Goal: Task Accomplishment & Management: Complete application form

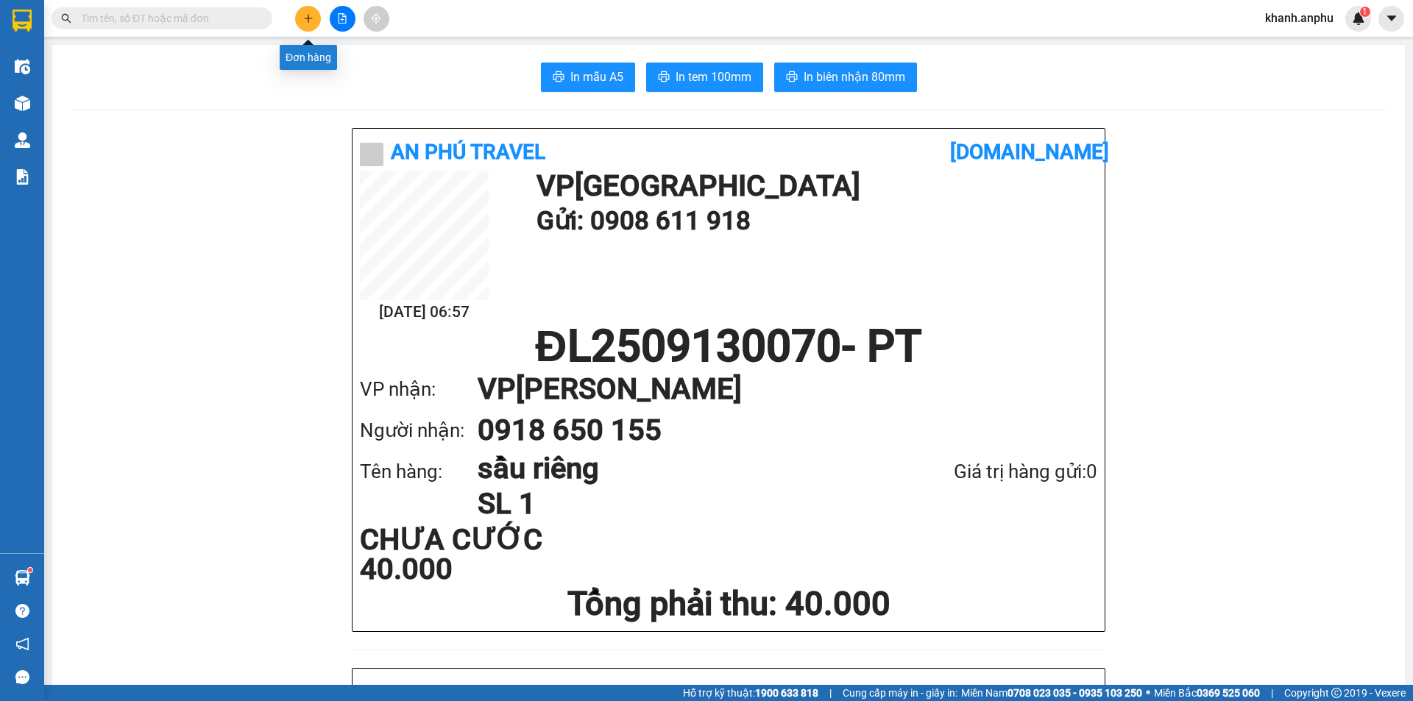
click at [307, 15] on icon "plus" at bounding box center [308, 18] width 10 height 10
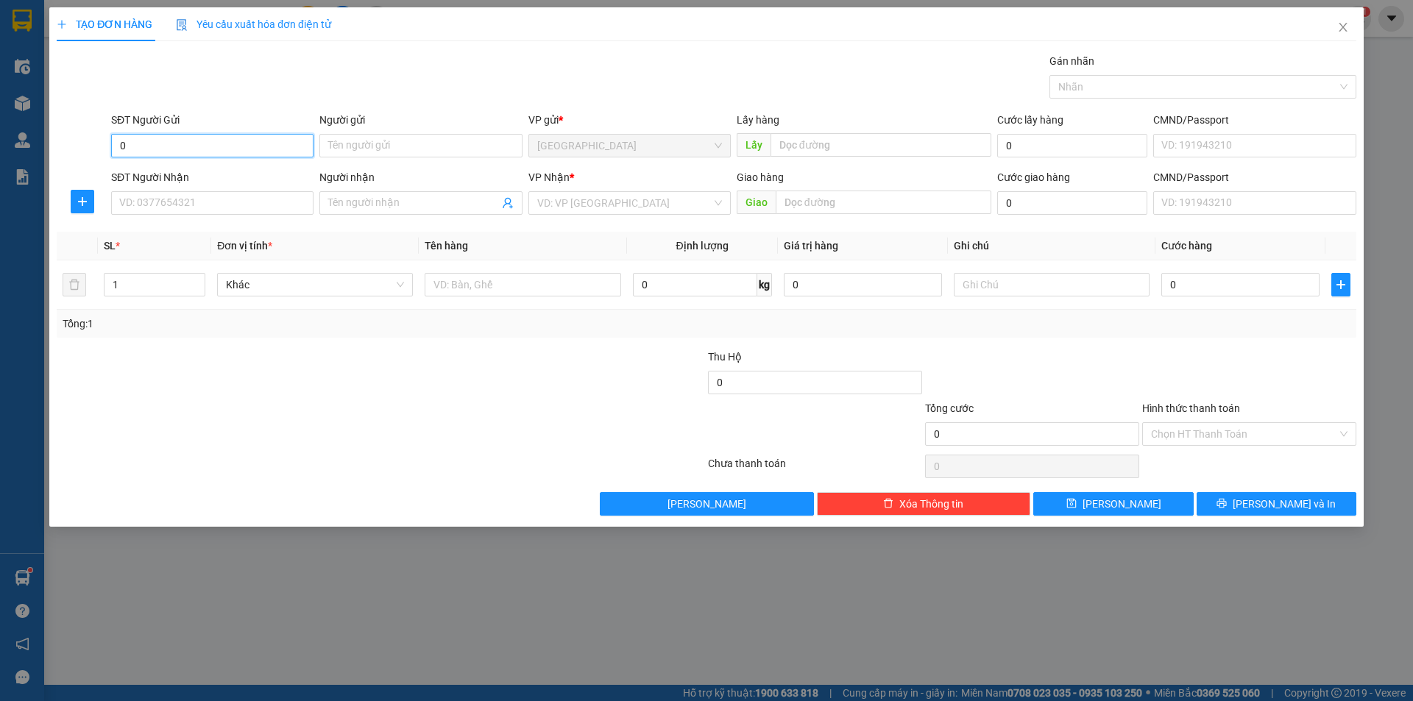
type input "0"
click at [673, 90] on div "Gán nhãn Nhãn" at bounding box center [733, 79] width 1251 height 52
click at [192, 207] on input "SĐT Người Nhận" at bounding box center [212, 203] width 202 height 24
type input "0393432628"
click at [180, 148] on input "SĐT Người Gửi" at bounding box center [212, 146] width 202 height 24
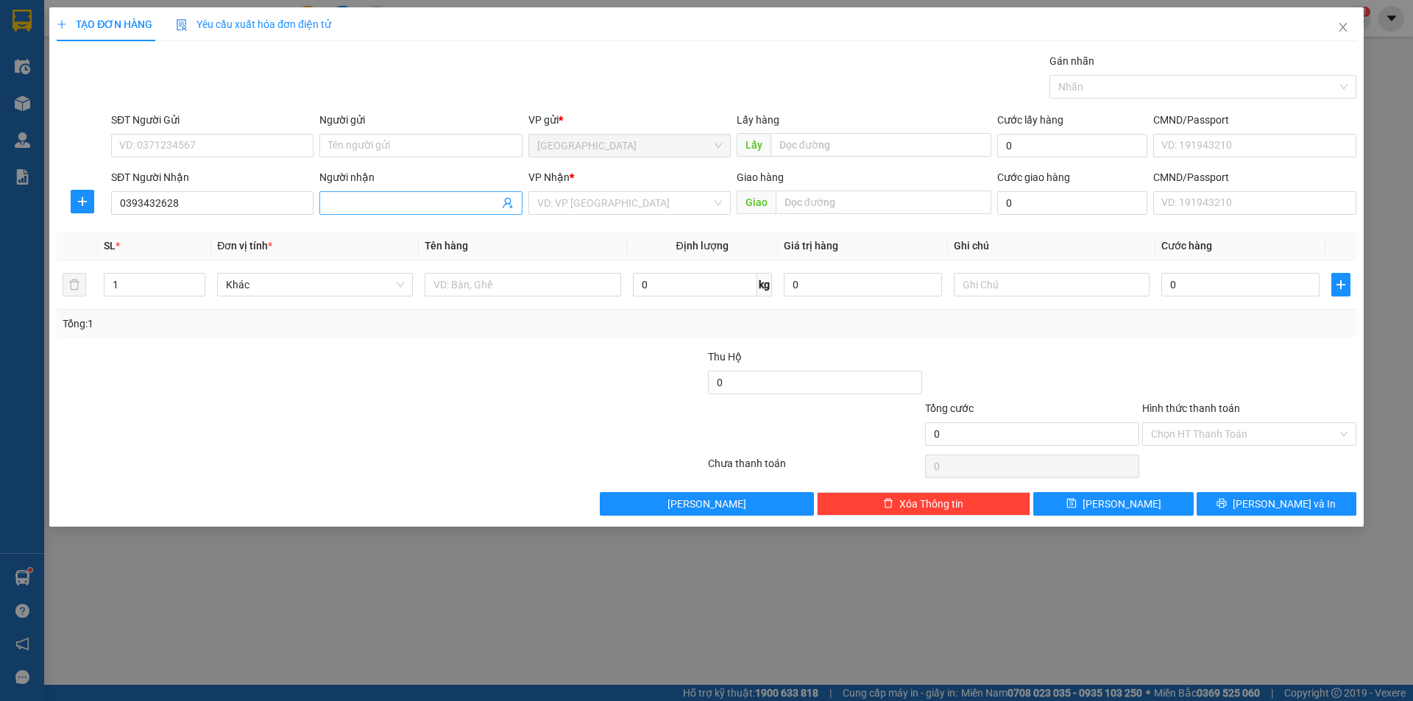
click at [392, 200] on input "Người nhận" at bounding box center [413, 203] width 170 height 16
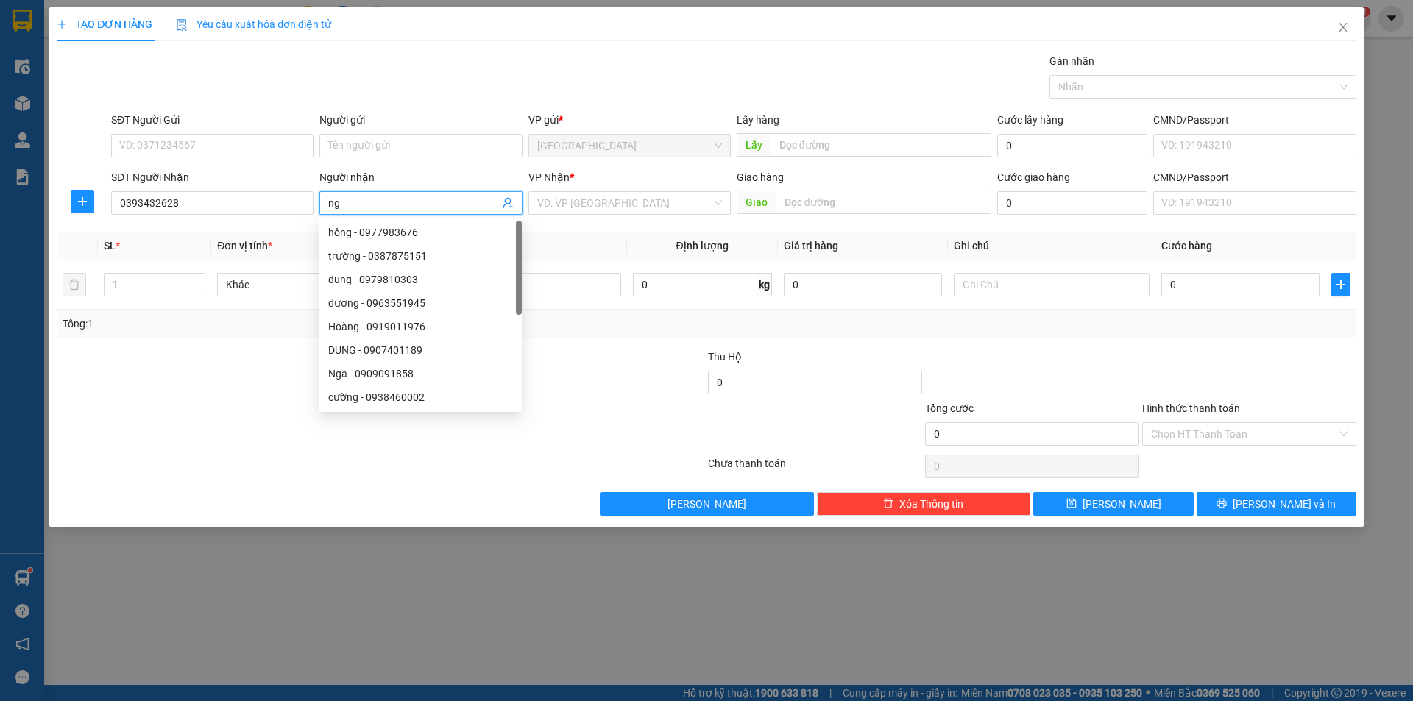
type input "n"
type input "hoàng"
click at [241, 146] on input "SĐT Người Gửi" at bounding box center [212, 146] width 202 height 24
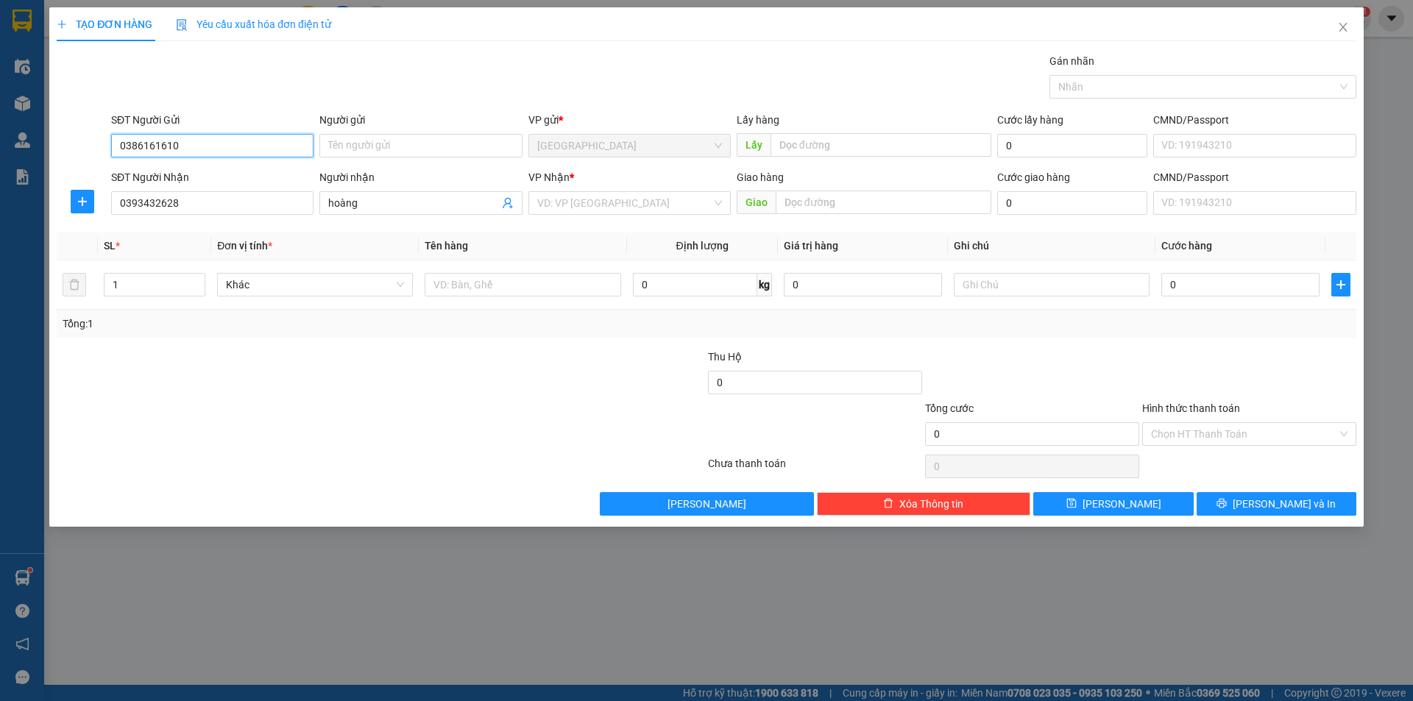
type input "0386161610"
click at [385, 132] on div "Người gửi" at bounding box center [420, 123] width 202 height 22
click at [377, 150] on input "Người gửi" at bounding box center [420, 146] width 202 height 24
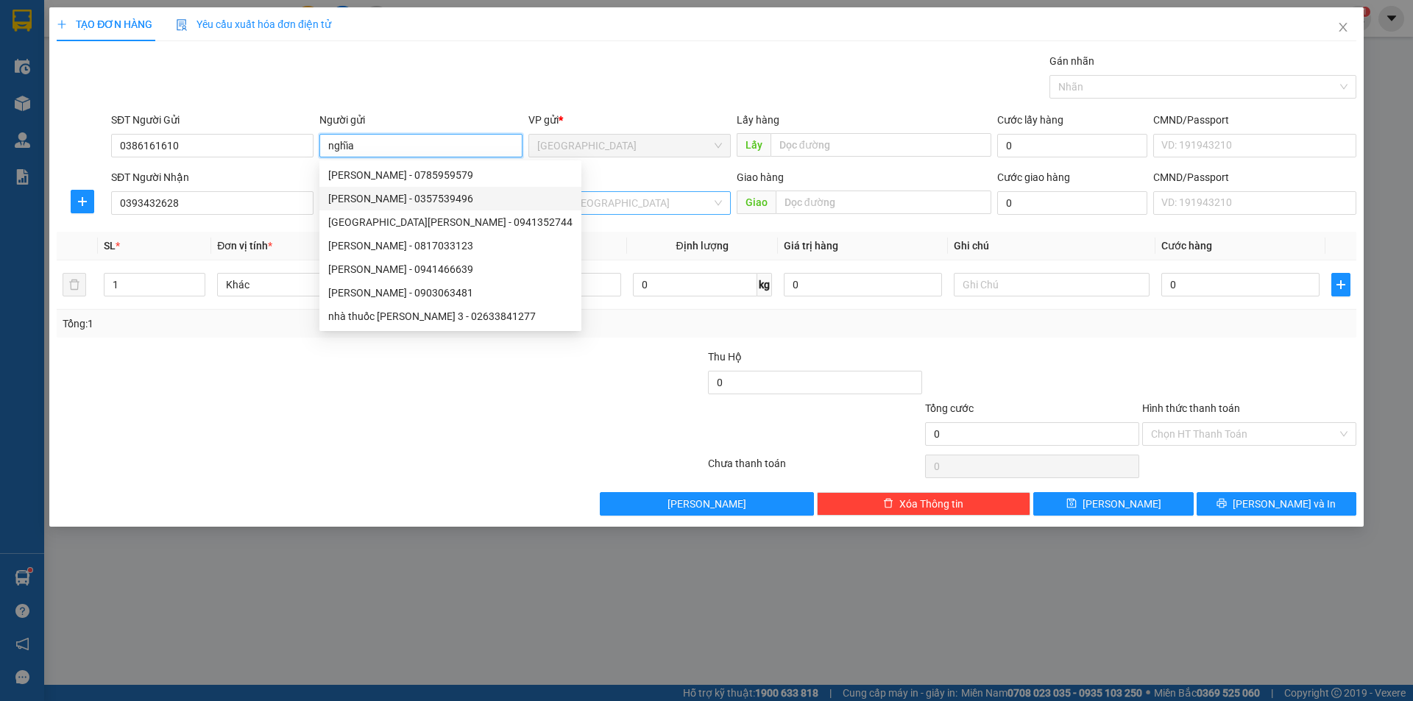
type input "nghĩa"
click at [551, 203] on input "search" at bounding box center [624, 203] width 174 height 22
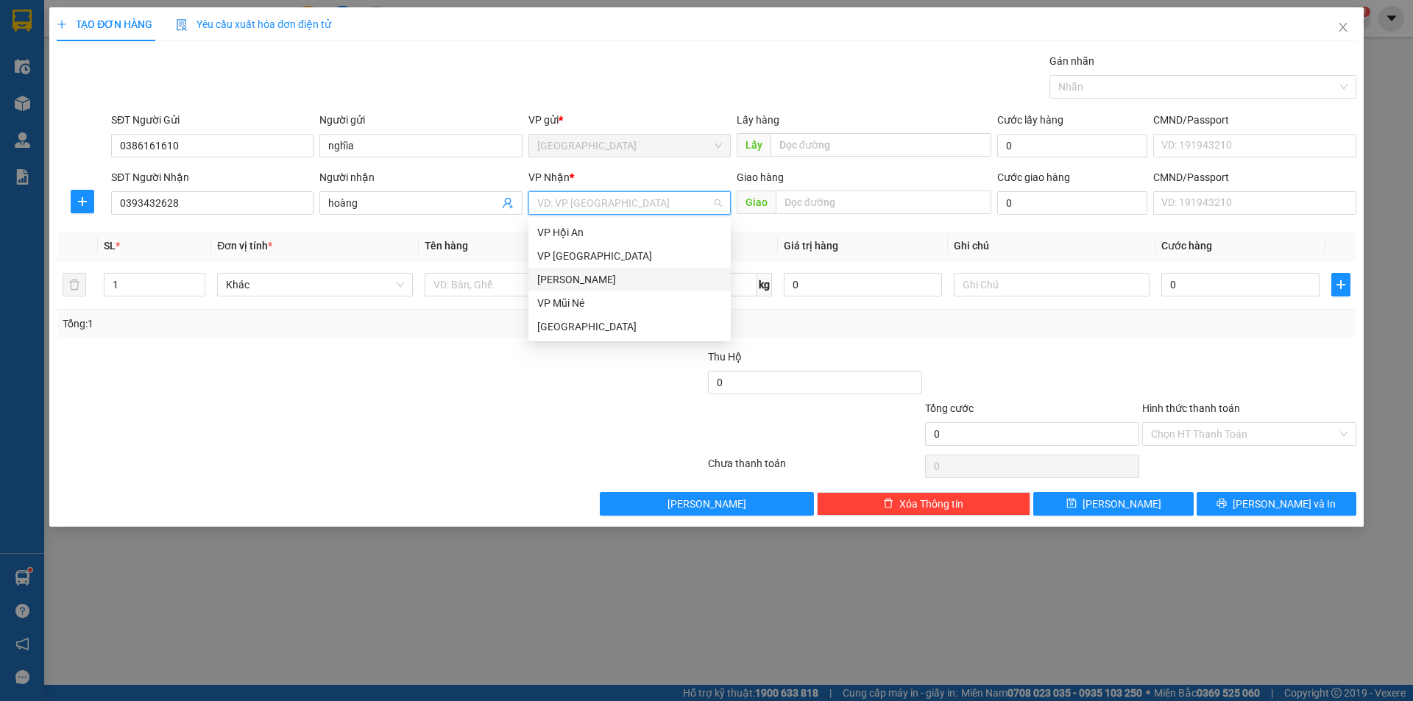
click at [565, 279] on div "[PERSON_NAME]" at bounding box center [629, 279] width 185 height 16
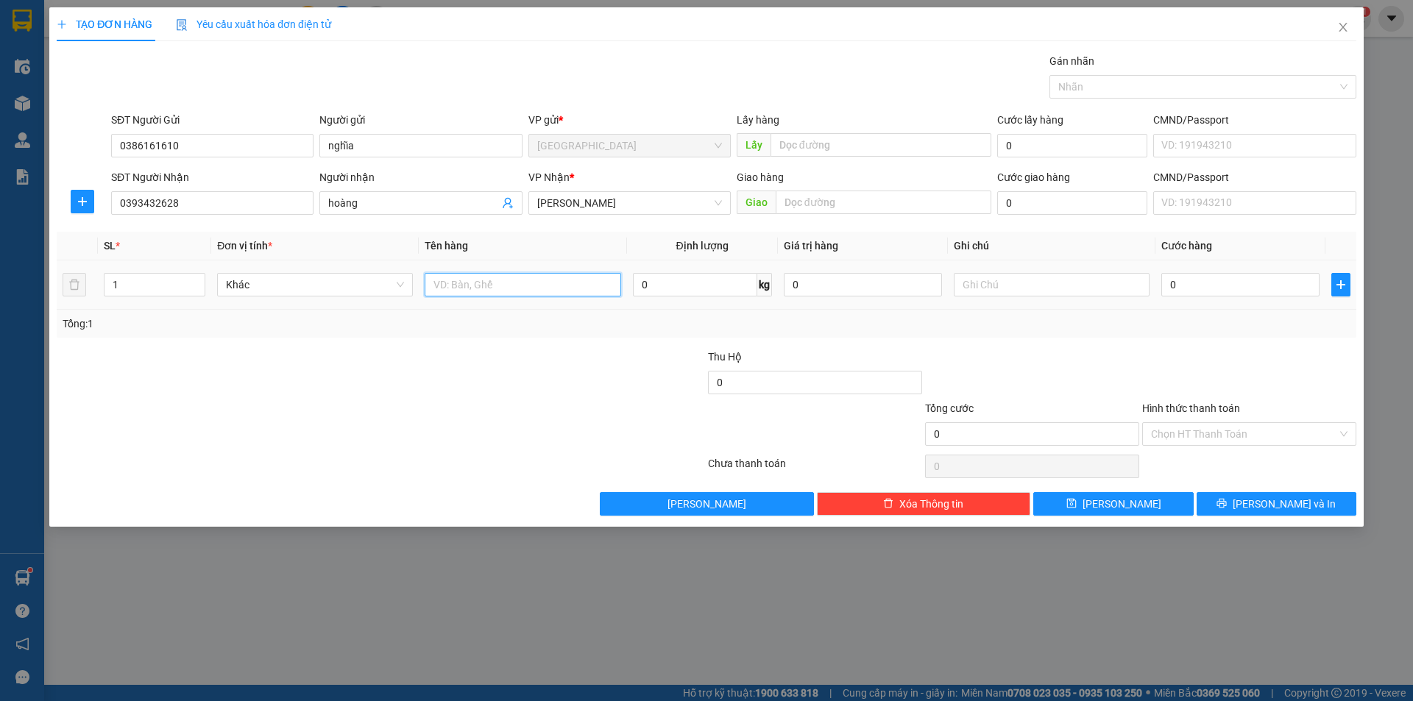
click at [466, 281] on input "text" at bounding box center [523, 285] width 196 height 24
click at [431, 284] on input "cặp" at bounding box center [523, 285] width 196 height 24
type input "1 laptop cặp"
click at [1251, 291] on input "0" at bounding box center [1240, 285] width 158 height 24
type input "1"
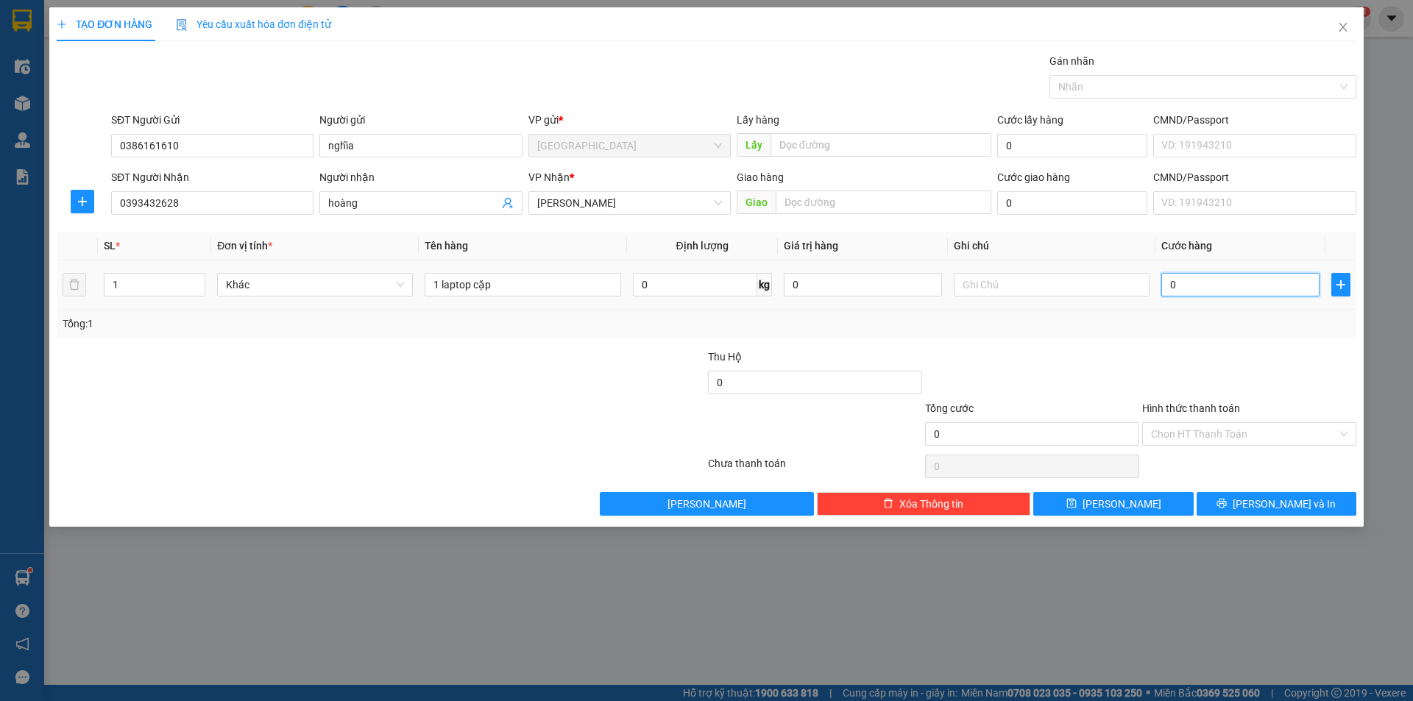
type input "1"
type input "10"
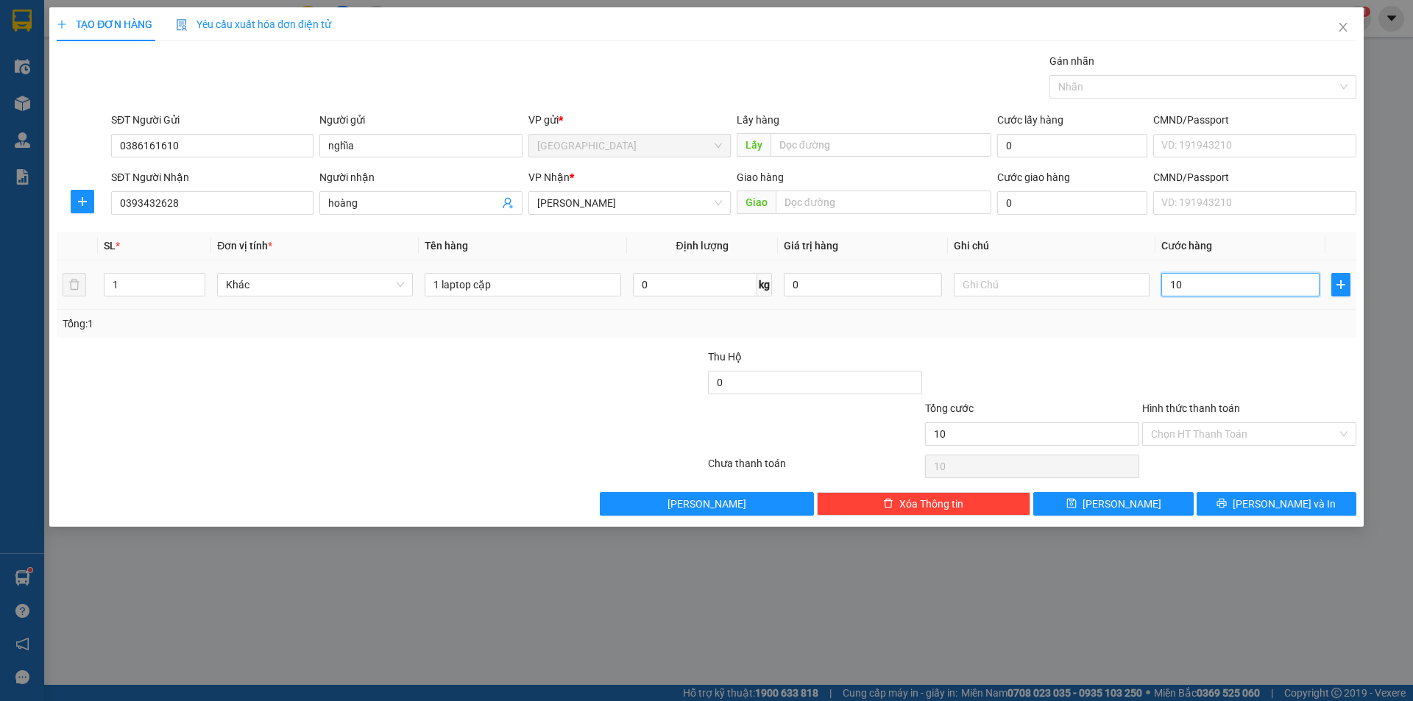
type input "100"
type input "100.000"
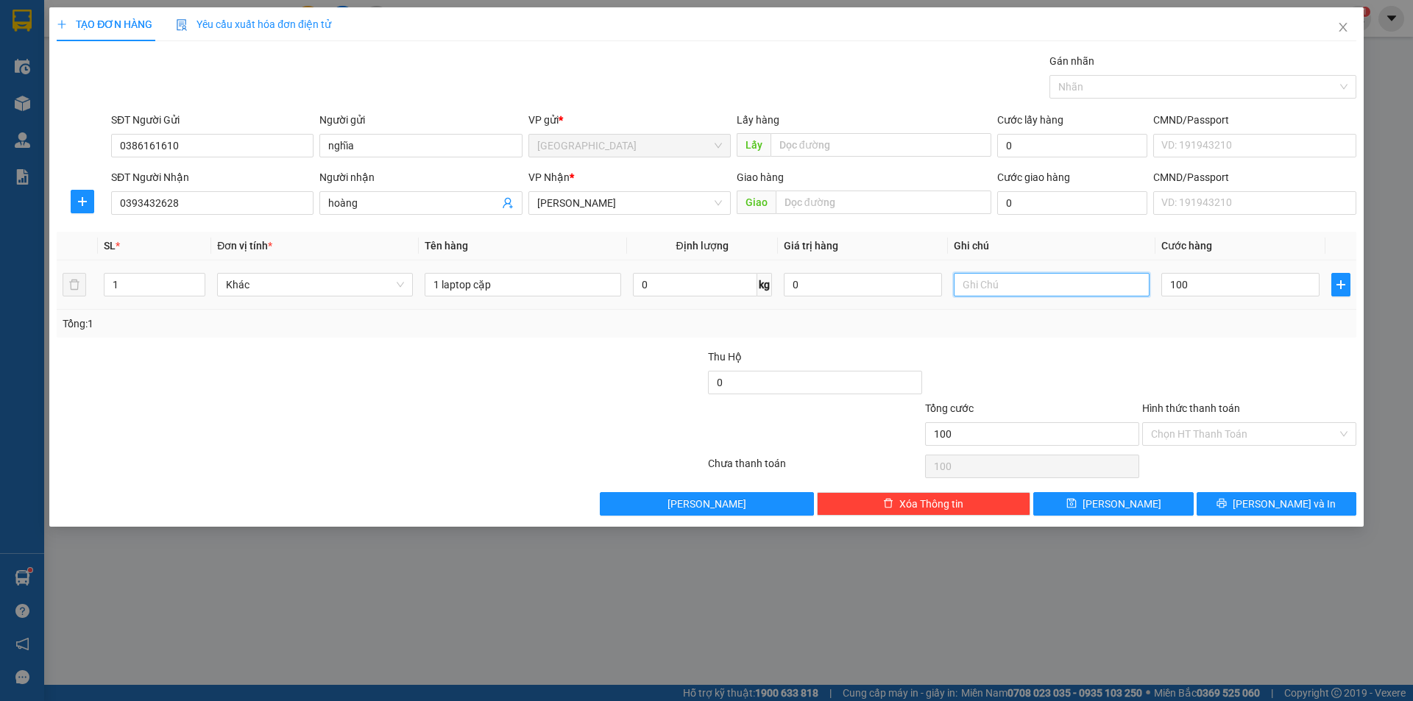
type input "100.000"
click at [1020, 290] on input "text" at bounding box center [1051, 285] width 196 height 24
type input "hàng dễ vỡ cẩn thận"
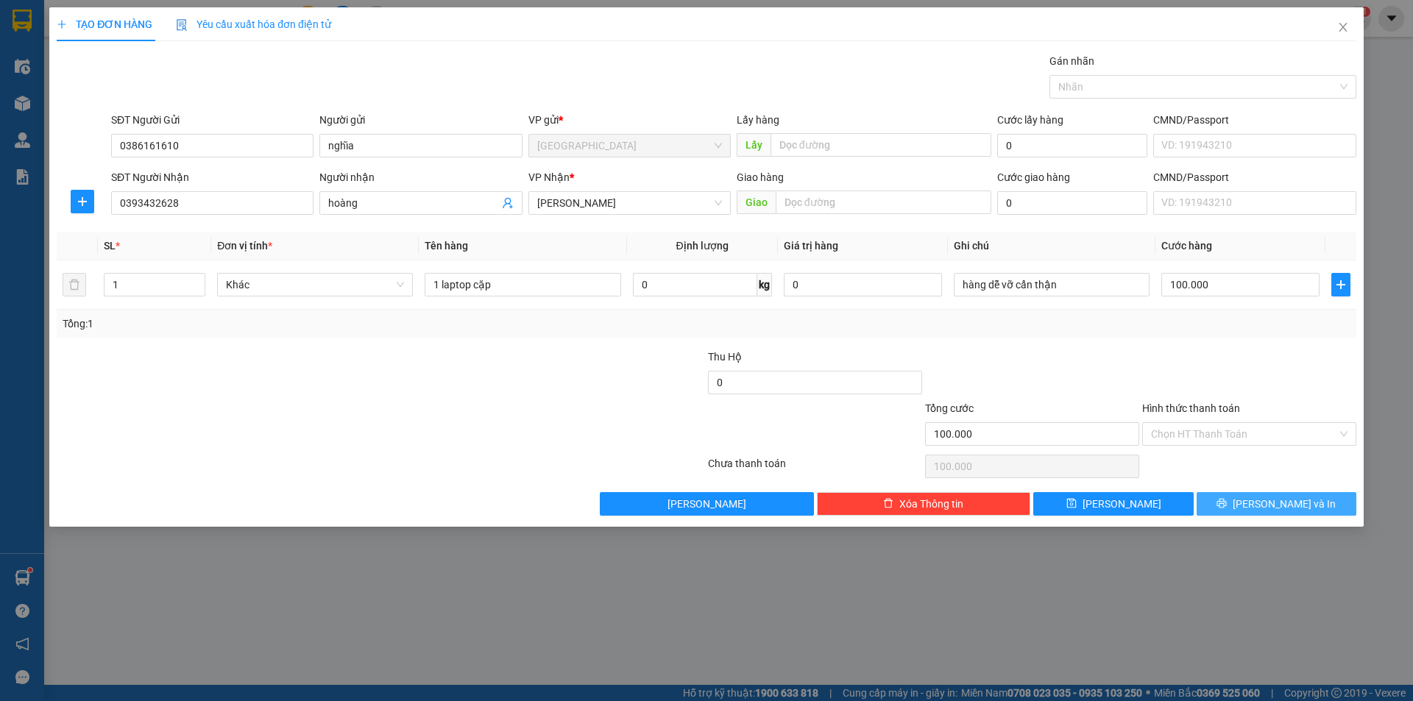
click at [1287, 497] on span "[PERSON_NAME] và In" at bounding box center [1283, 504] width 103 height 16
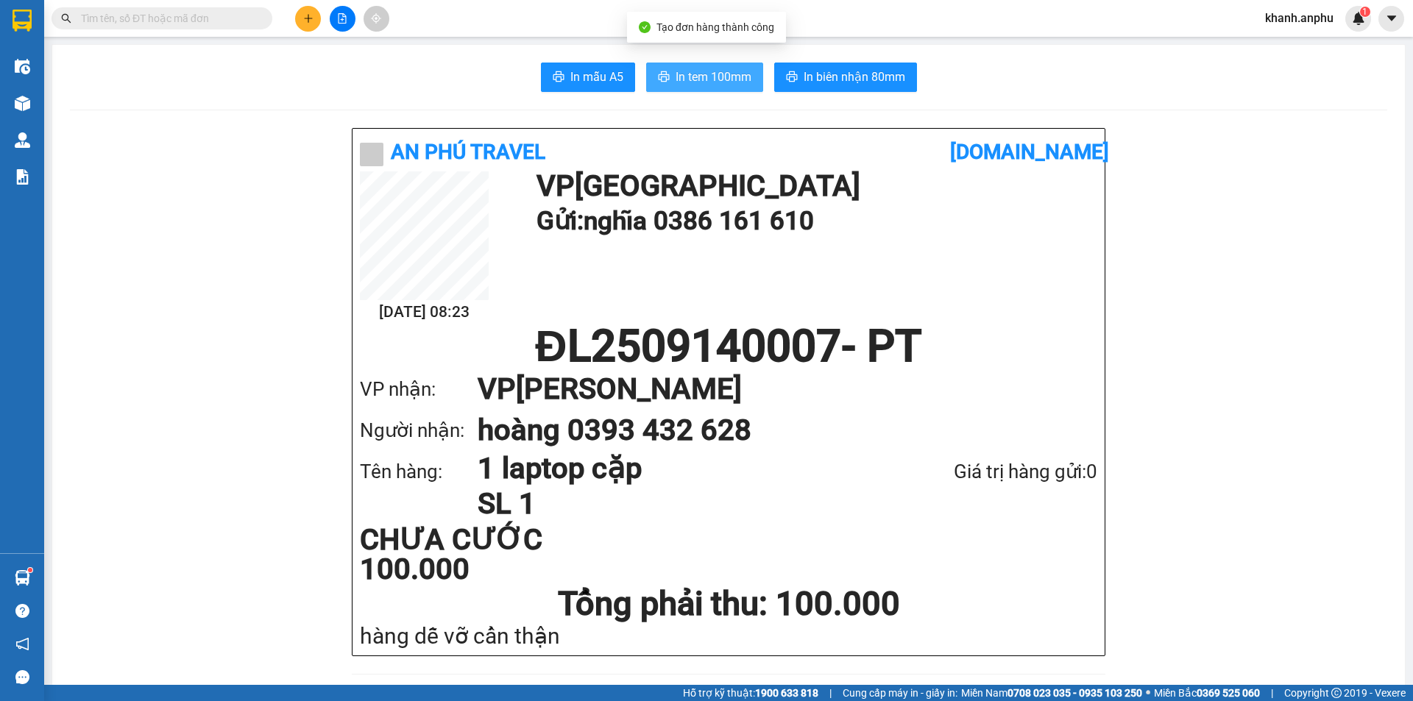
click at [746, 76] on button "In tem 100mm" at bounding box center [704, 77] width 117 height 29
click at [154, 24] on input "text" at bounding box center [168, 18] width 174 height 16
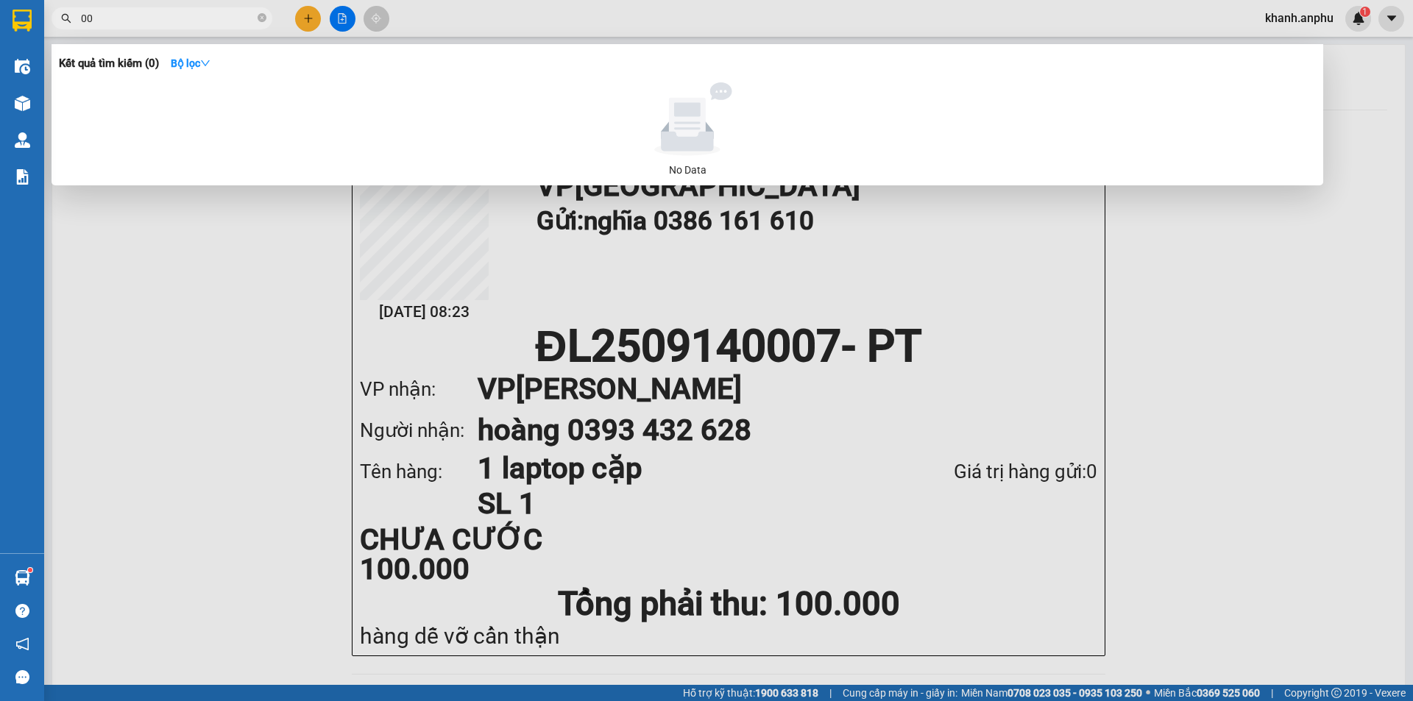
type input "006"
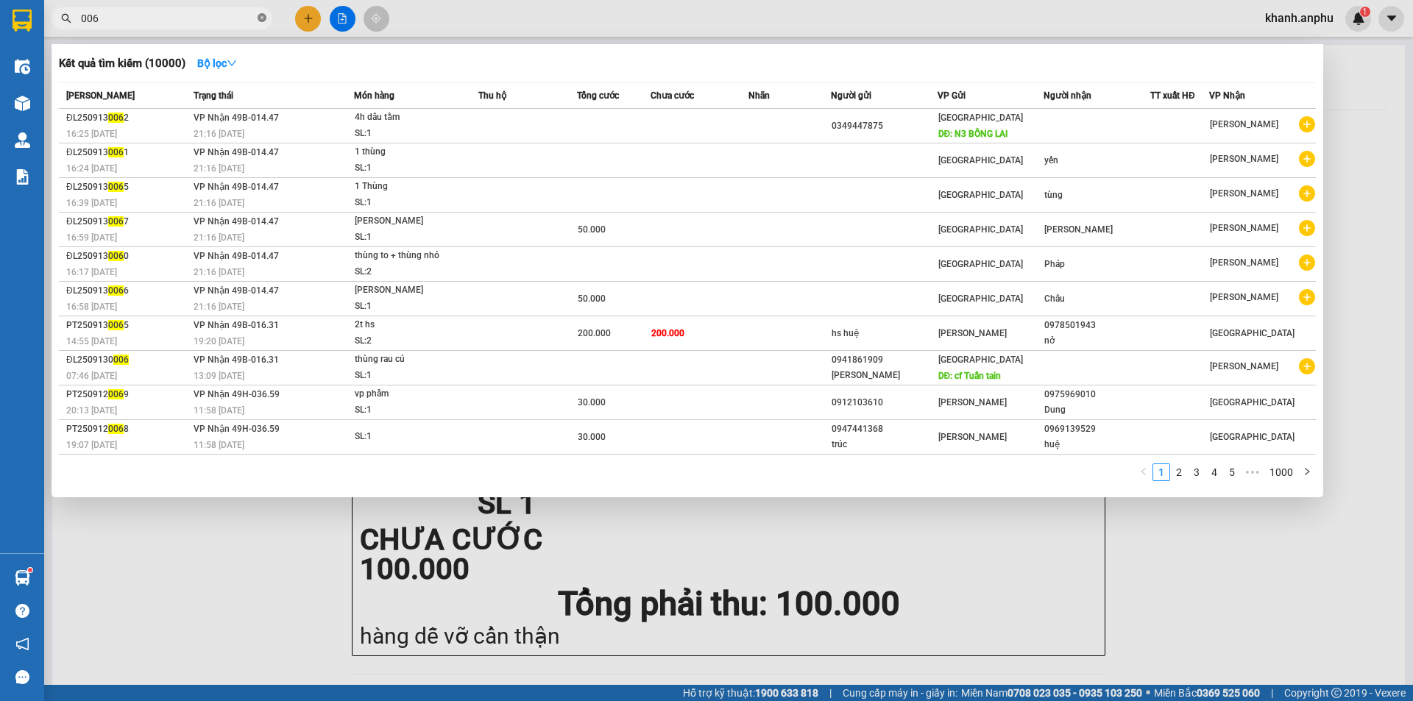
click at [259, 22] on icon "close-circle" at bounding box center [262, 17] width 9 height 9
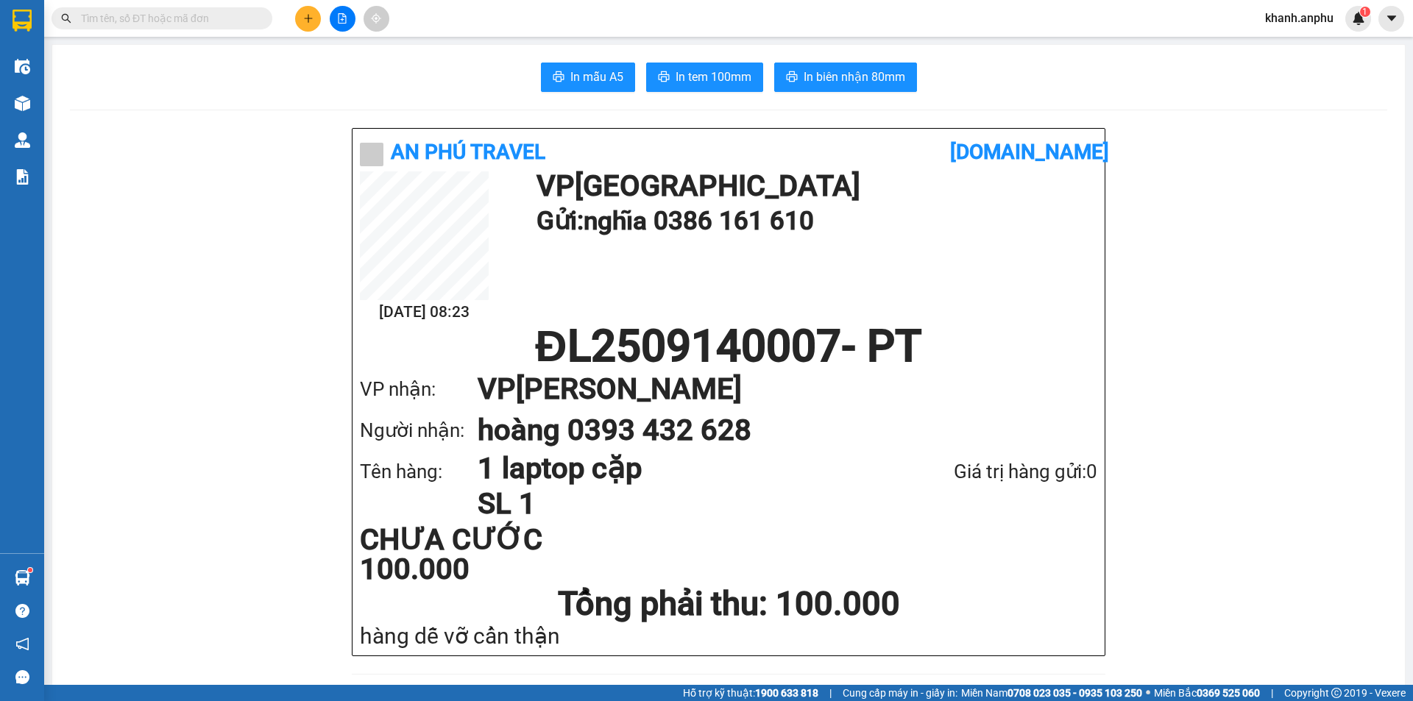
click at [214, 21] on input "text" at bounding box center [168, 18] width 174 height 16
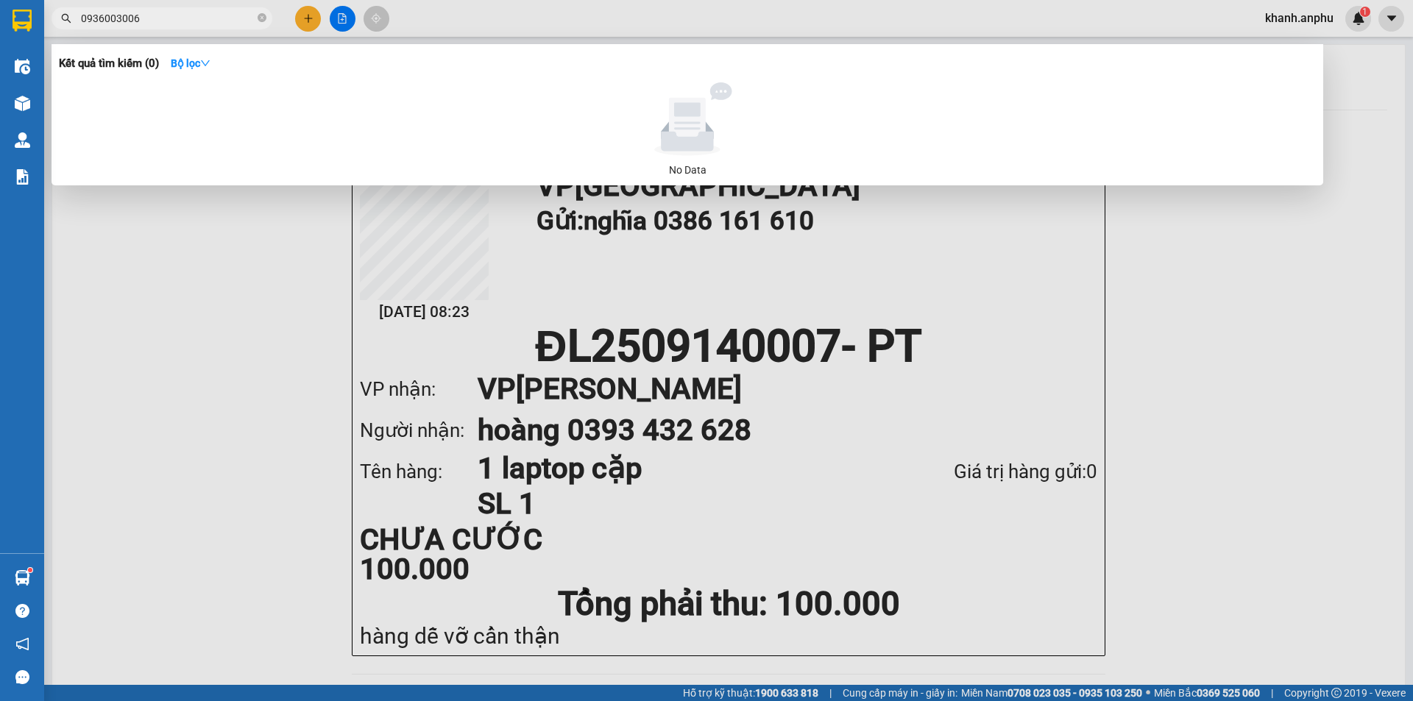
drag, startPoint x: 158, startPoint y: 13, endPoint x: 44, endPoint y: 21, distance: 114.3
click at [44, 21] on div "0936003006" at bounding box center [143, 18] width 287 height 22
click at [116, 15] on input "0368630160" at bounding box center [168, 18] width 174 height 16
click at [123, 19] on input "0368630160" at bounding box center [168, 18] width 174 height 16
click at [118, 18] on input "0368630160" at bounding box center [168, 18] width 174 height 16
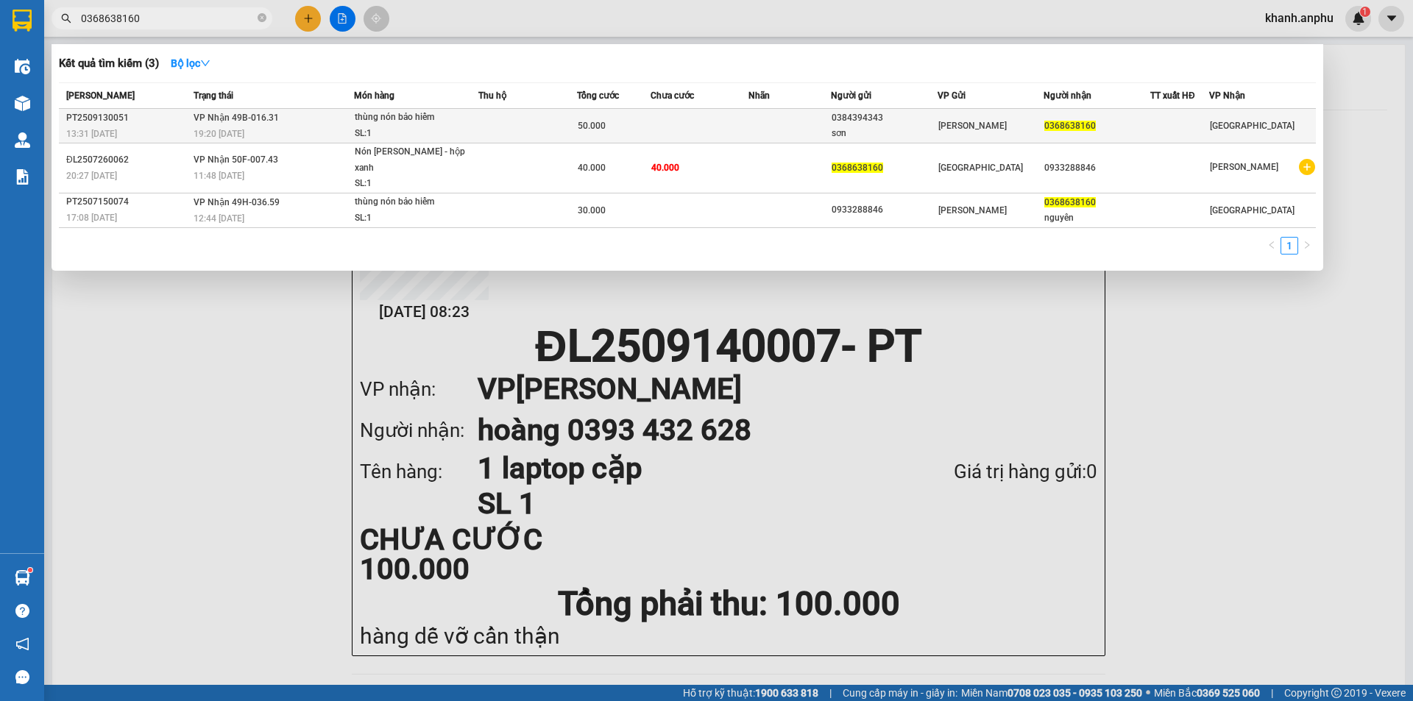
type input "0368638160"
click at [321, 132] on div "19:20 [DATE]" at bounding box center [273, 134] width 160 height 16
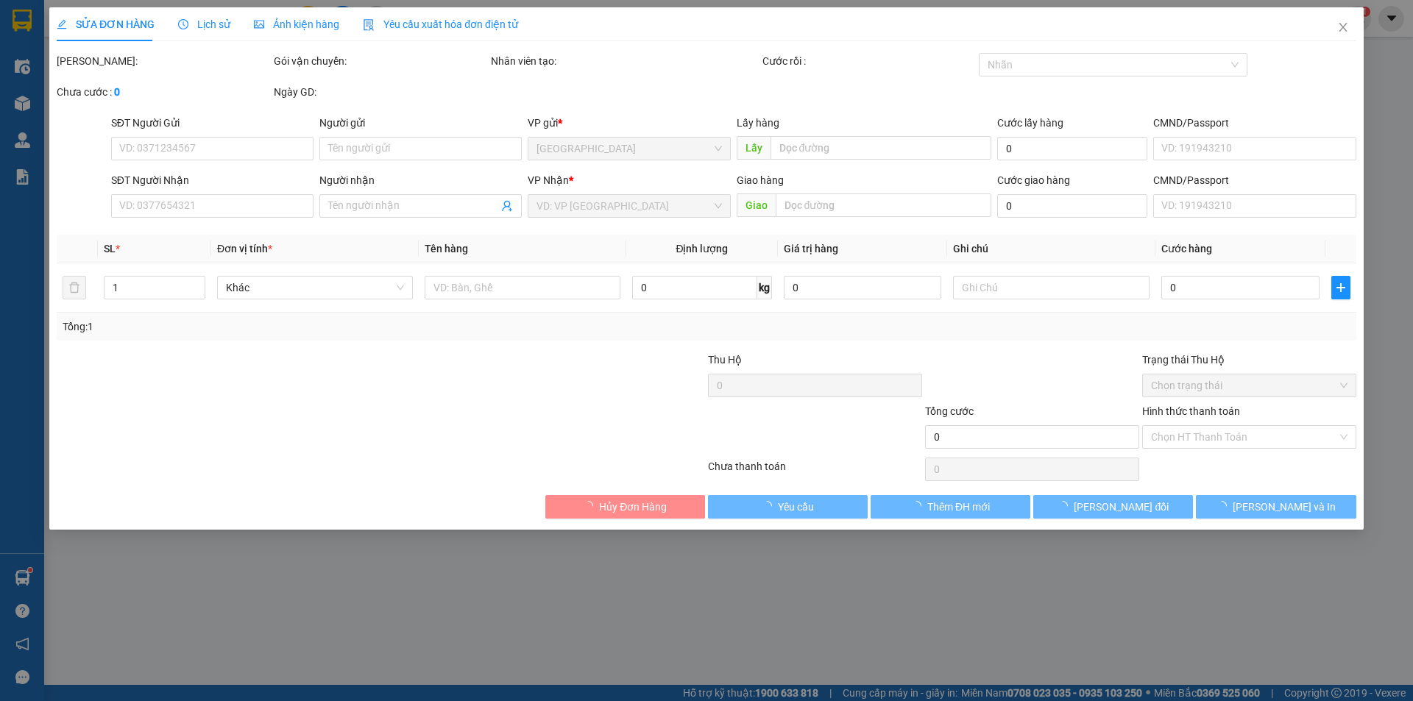
type input "0384394343"
type input "sơn"
type input "0368638160"
type input "50.000"
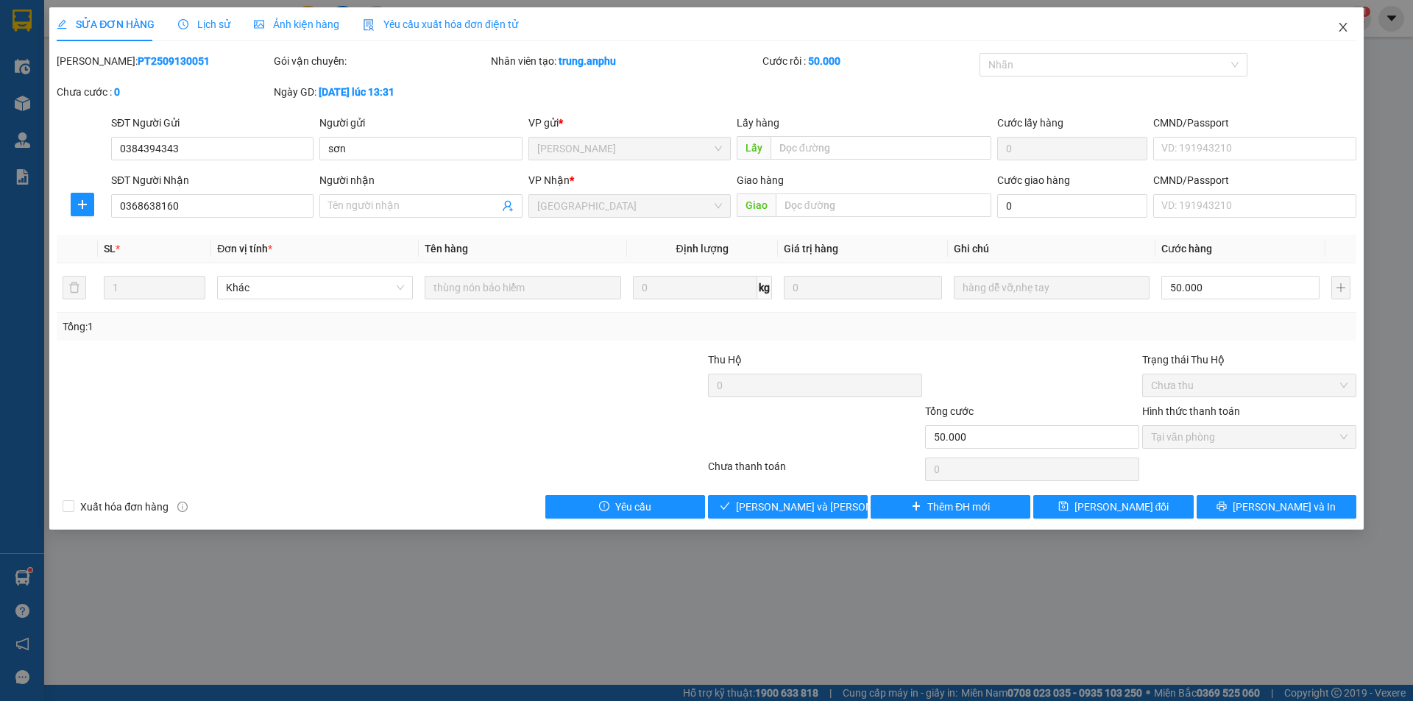
click at [1339, 21] on span "Close" at bounding box center [1342, 27] width 41 height 41
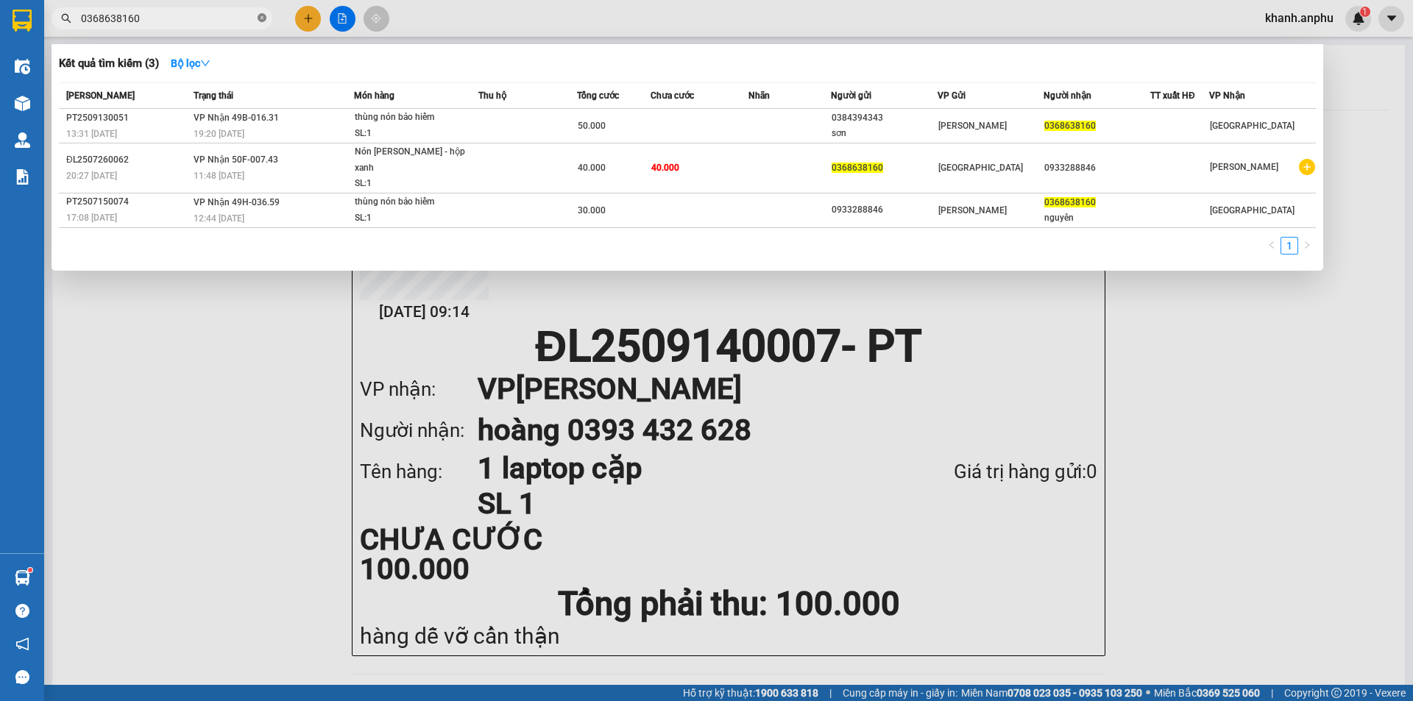
click at [265, 14] on icon "close-circle" at bounding box center [262, 17] width 9 height 9
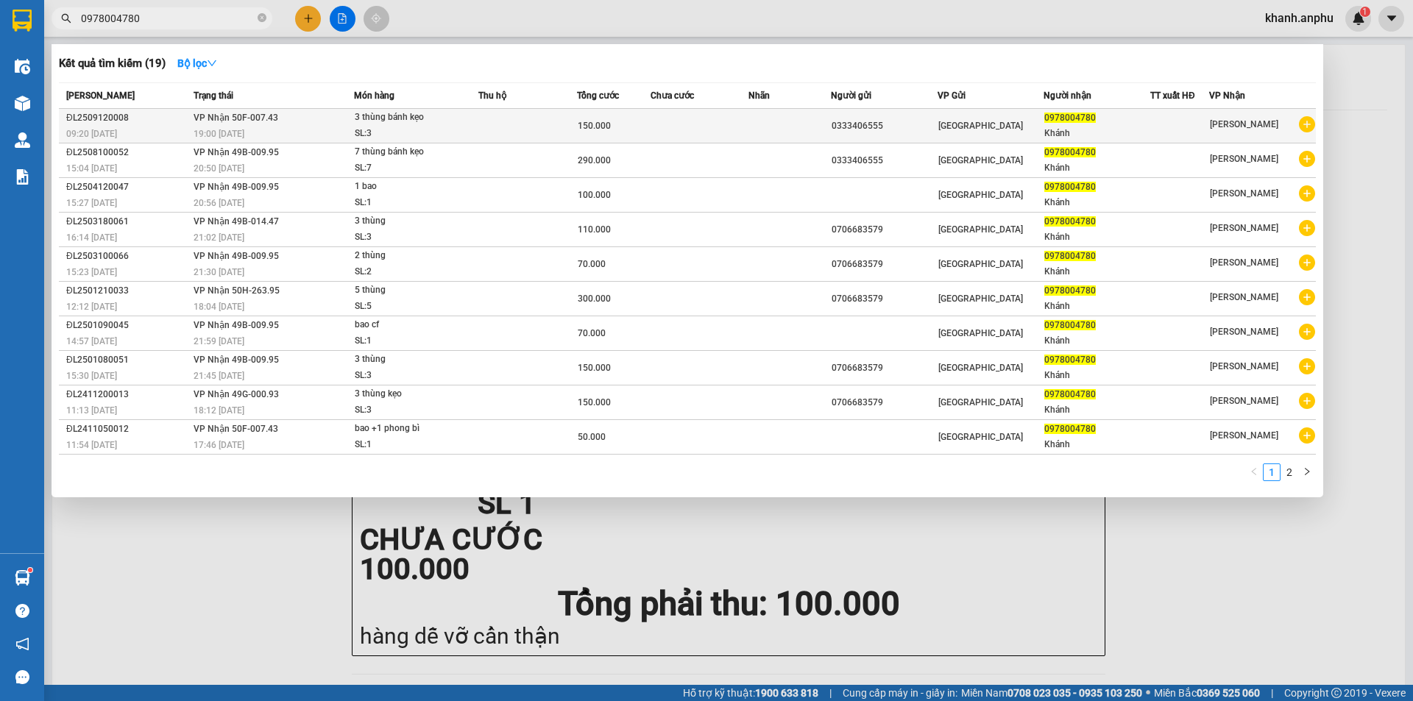
type input "0978004780"
click at [510, 129] on td at bounding box center [527, 126] width 99 height 35
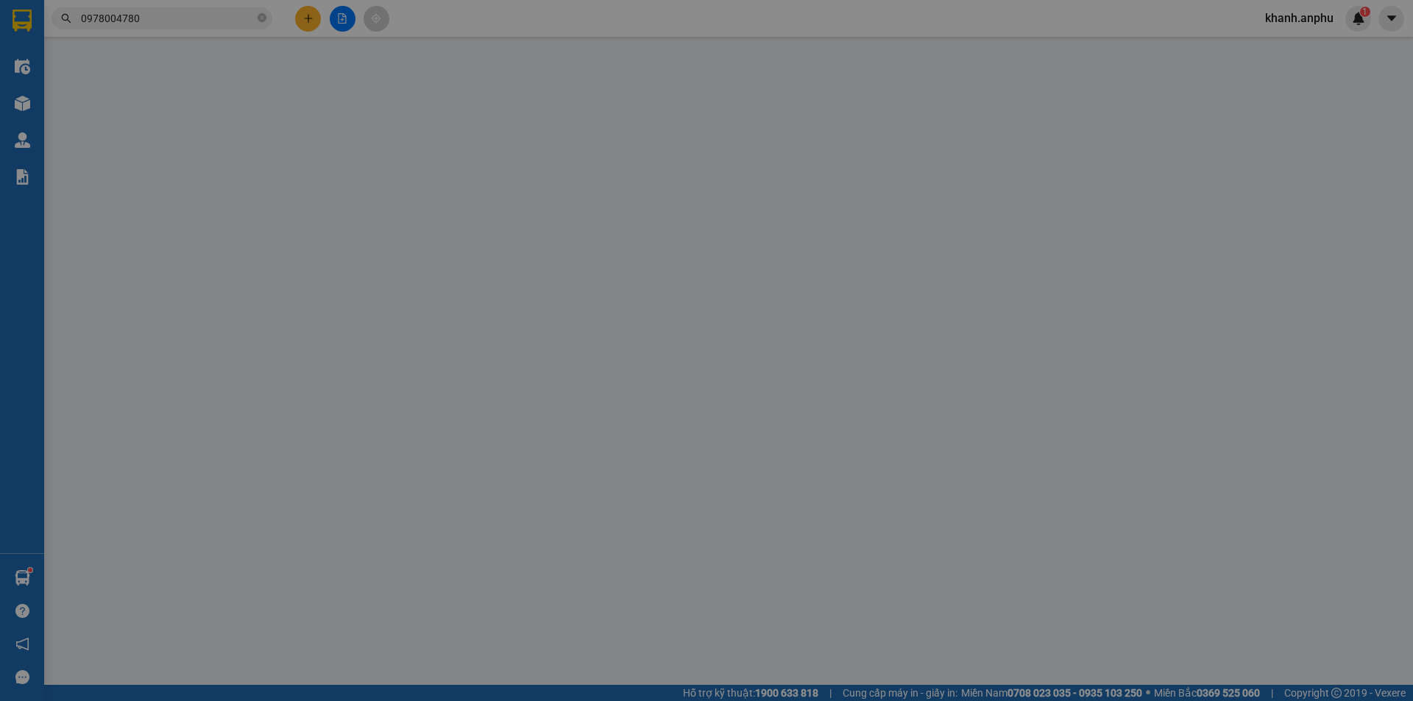
type input "0333406555"
type input "0978004780"
type input "Khánh"
type input "150.000"
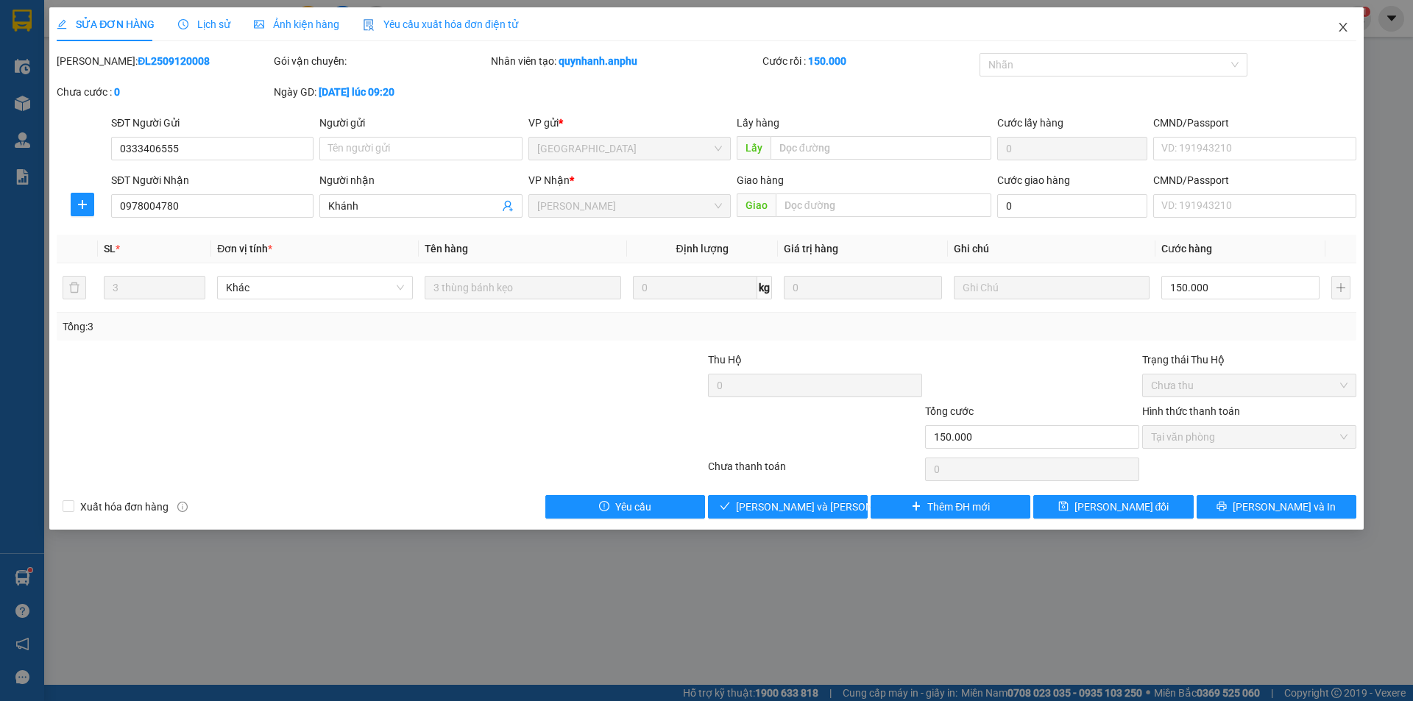
click at [1337, 29] on icon "close" at bounding box center [1343, 27] width 12 height 12
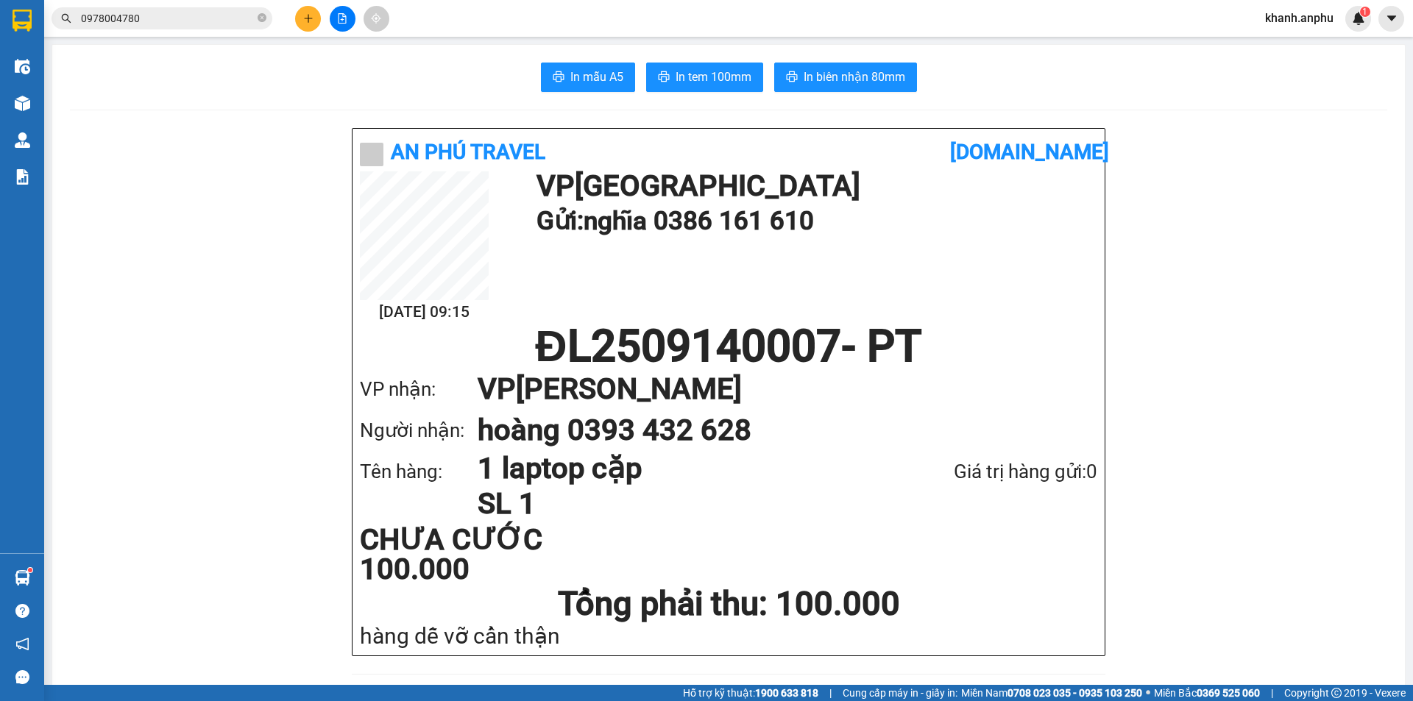
click at [165, 10] on input "0978004780" at bounding box center [168, 18] width 174 height 16
